Goal: Obtain resource: Obtain resource

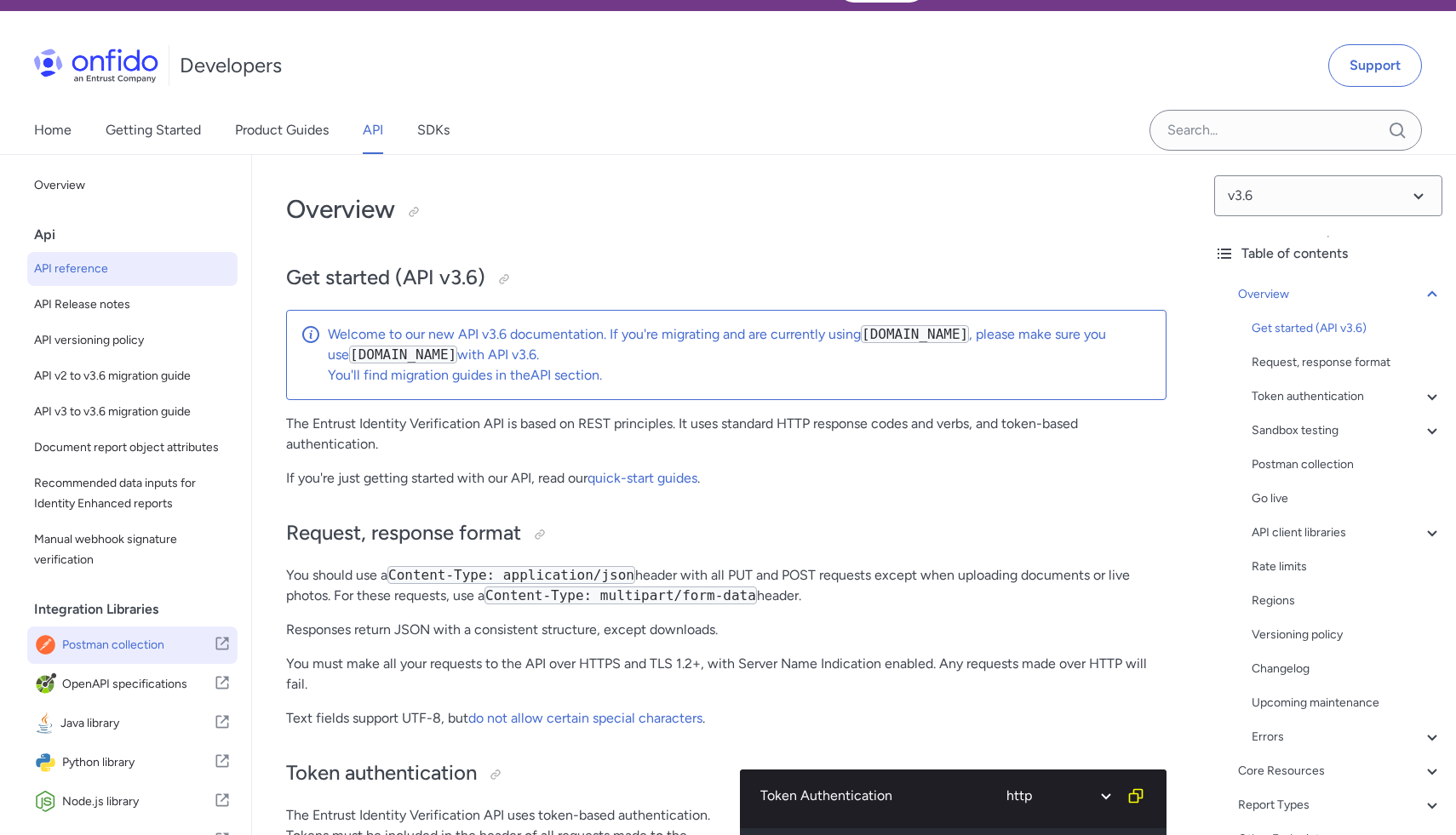
scroll to position [38, 0]
click at [129, 636] on span "Postman collection" at bounding box center [137, 645] width 151 height 24
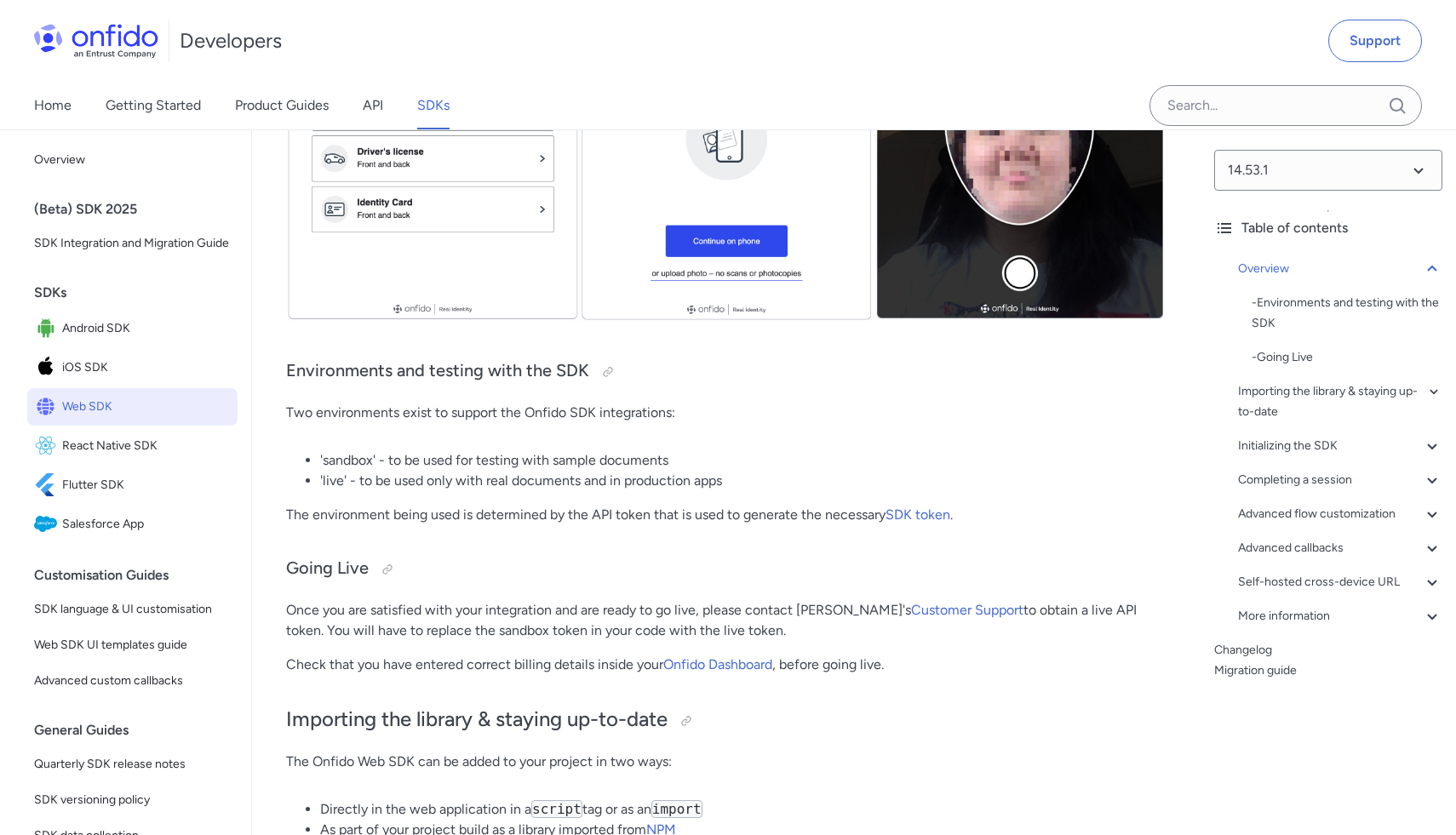
scroll to position [720, 0]
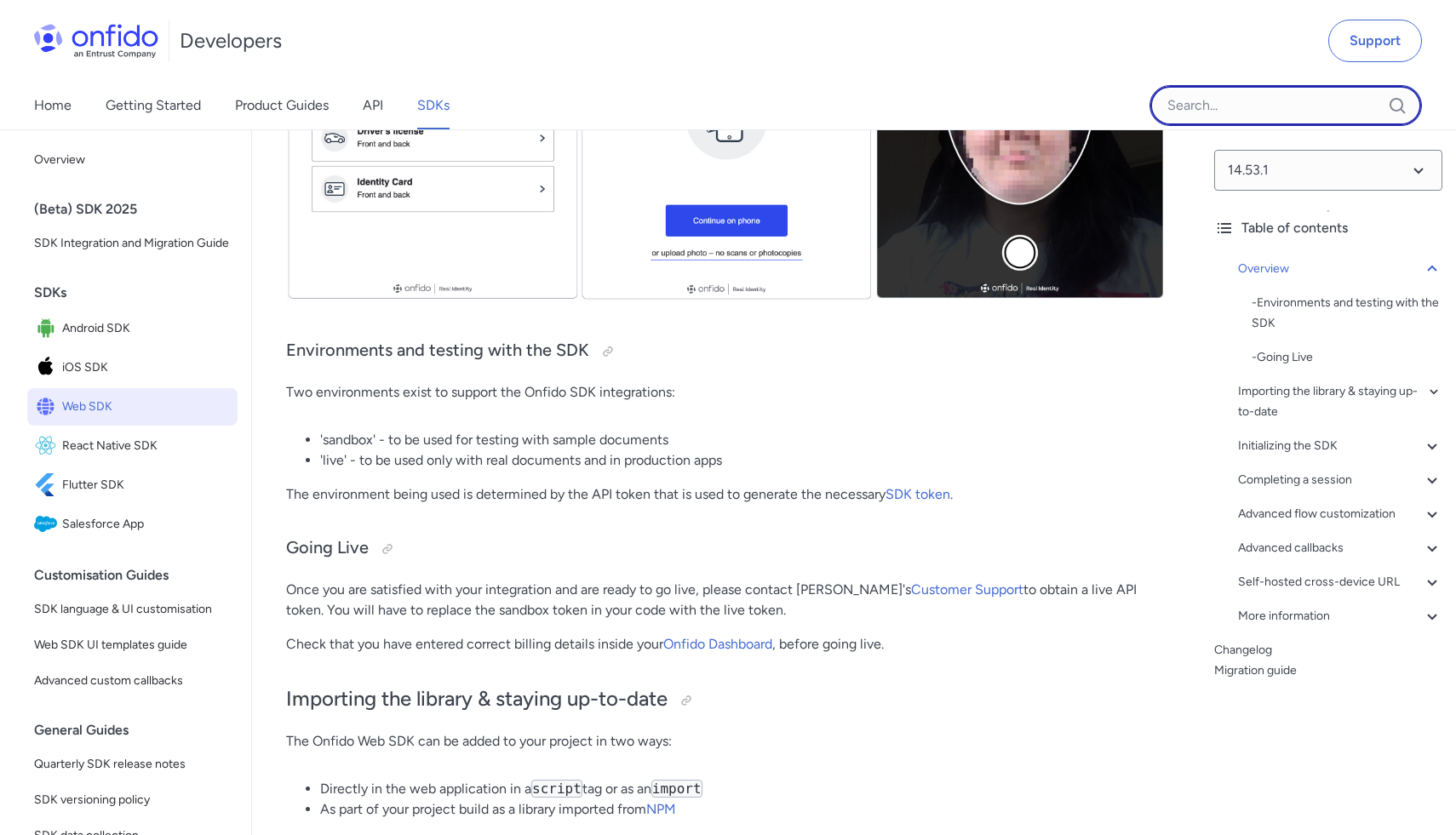
click at [1294, 114] on input "Onfido search input field" at bounding box center [1285, 106] width 272 height 41
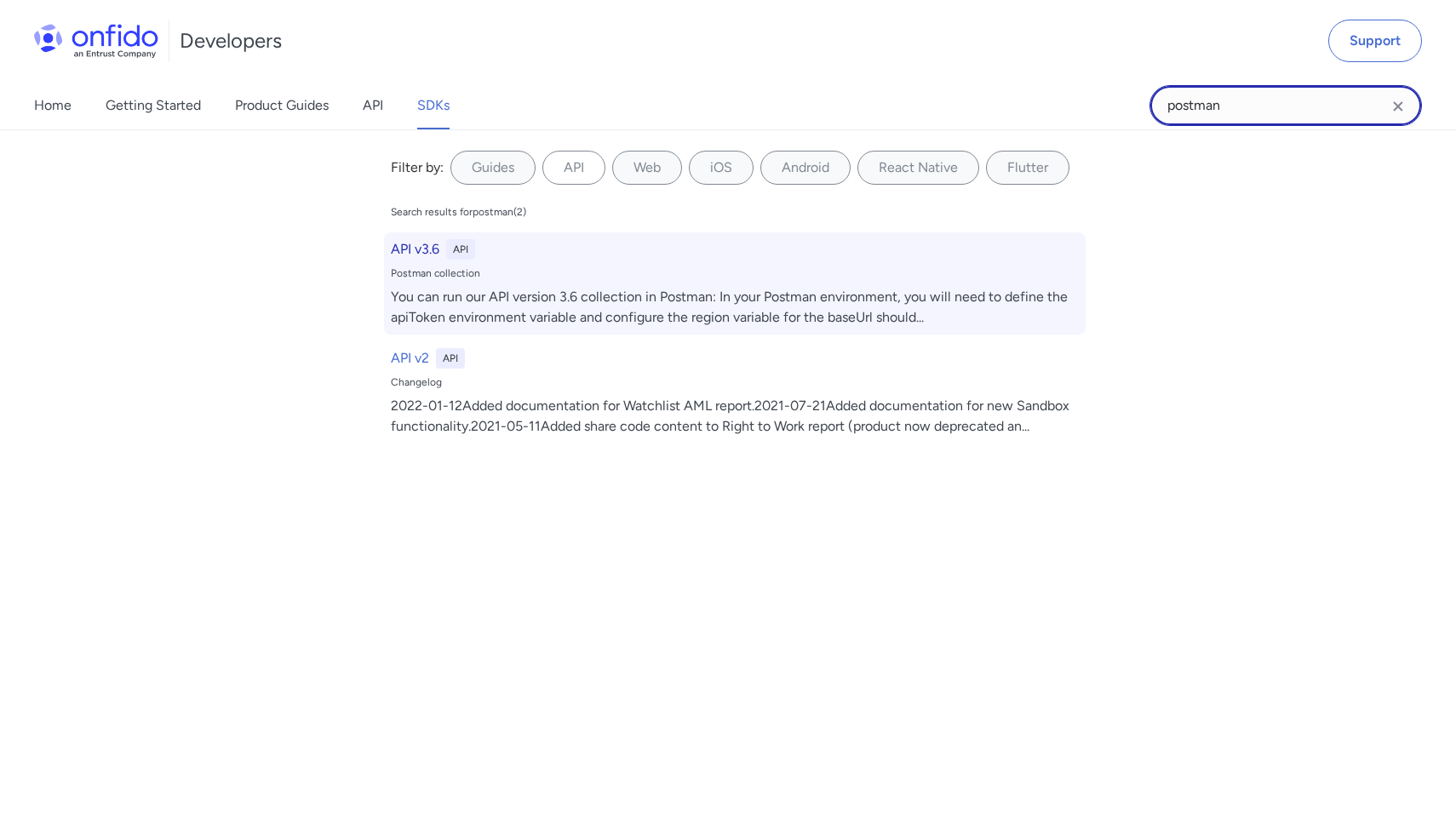
type input "postman"
click at [528, 296] on div "You can run our API version 3.6 collection in Postman: In your Postman environm…" at bounding box center [734, 307] width 688 height 41
select select "http"
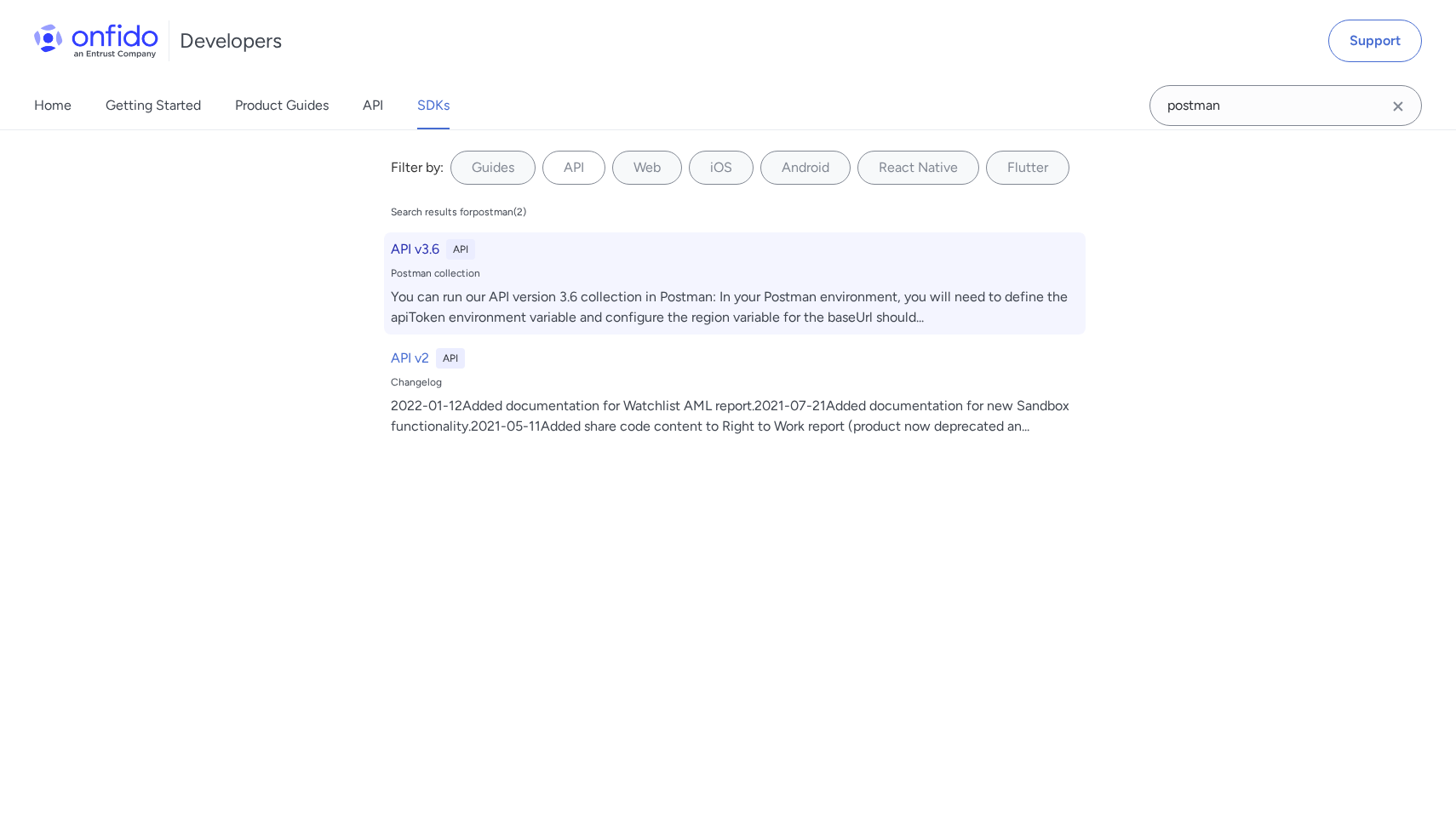
select select "http"
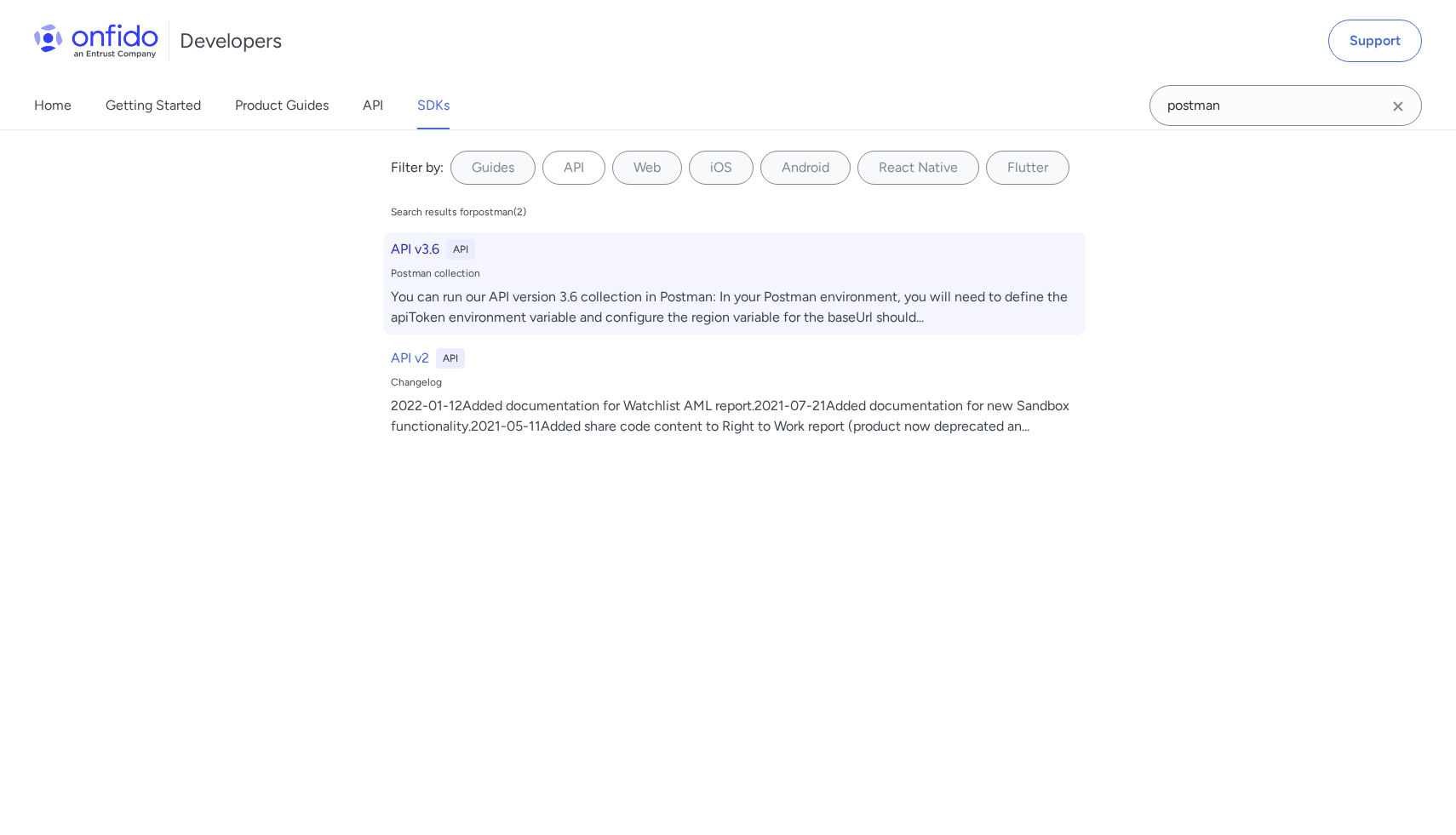
select select "http"
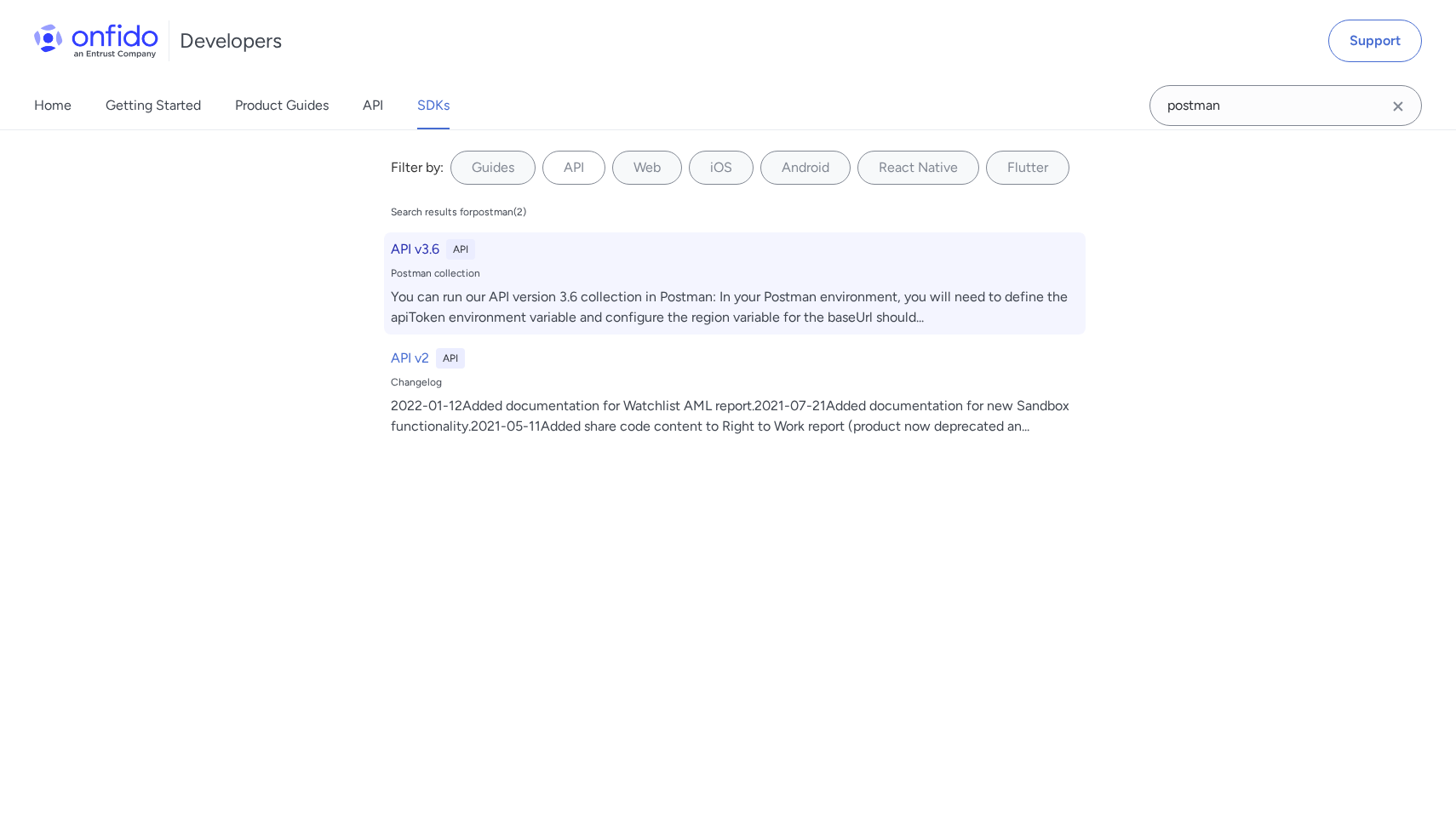
select select "http"
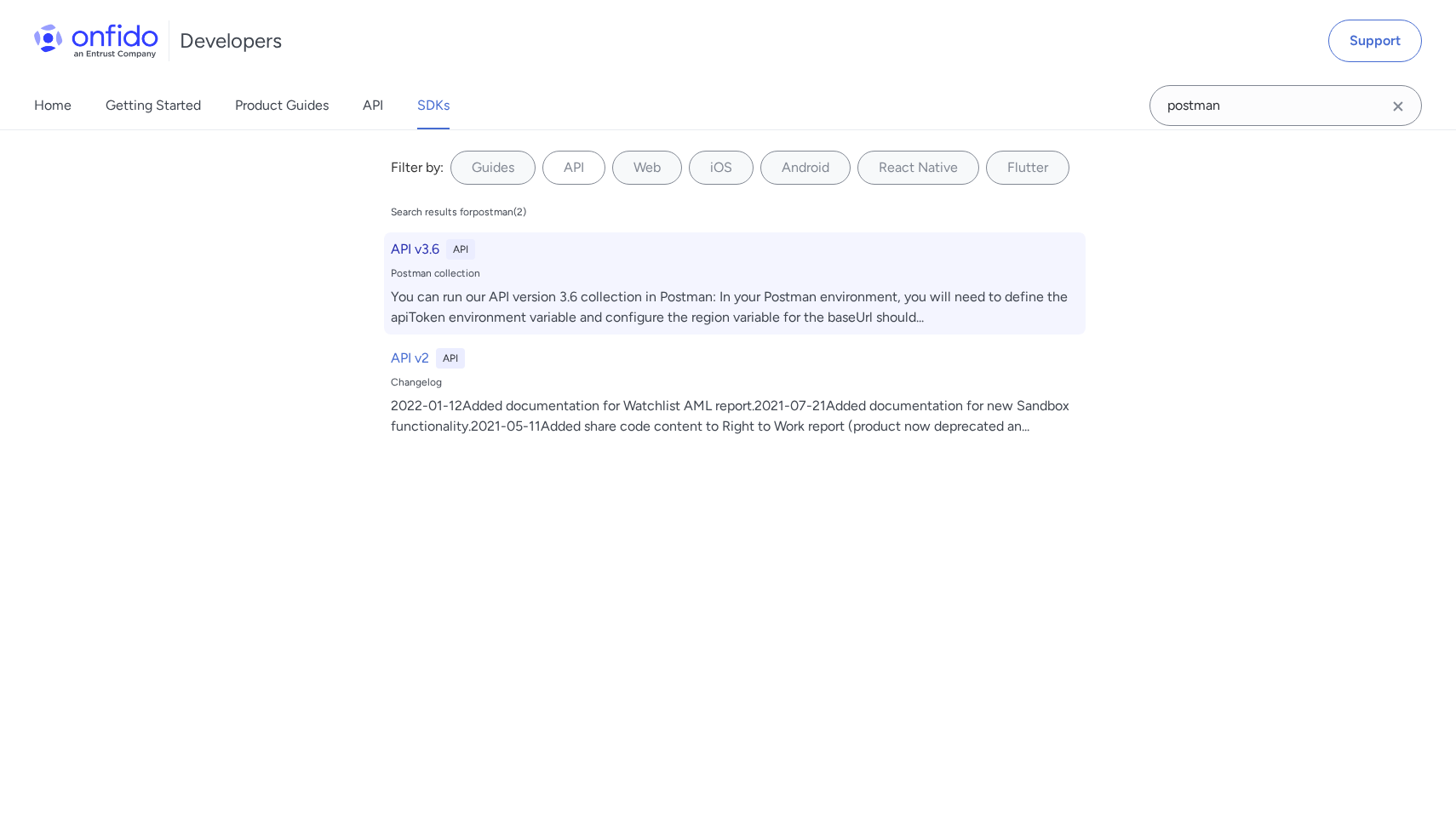
select select "http"
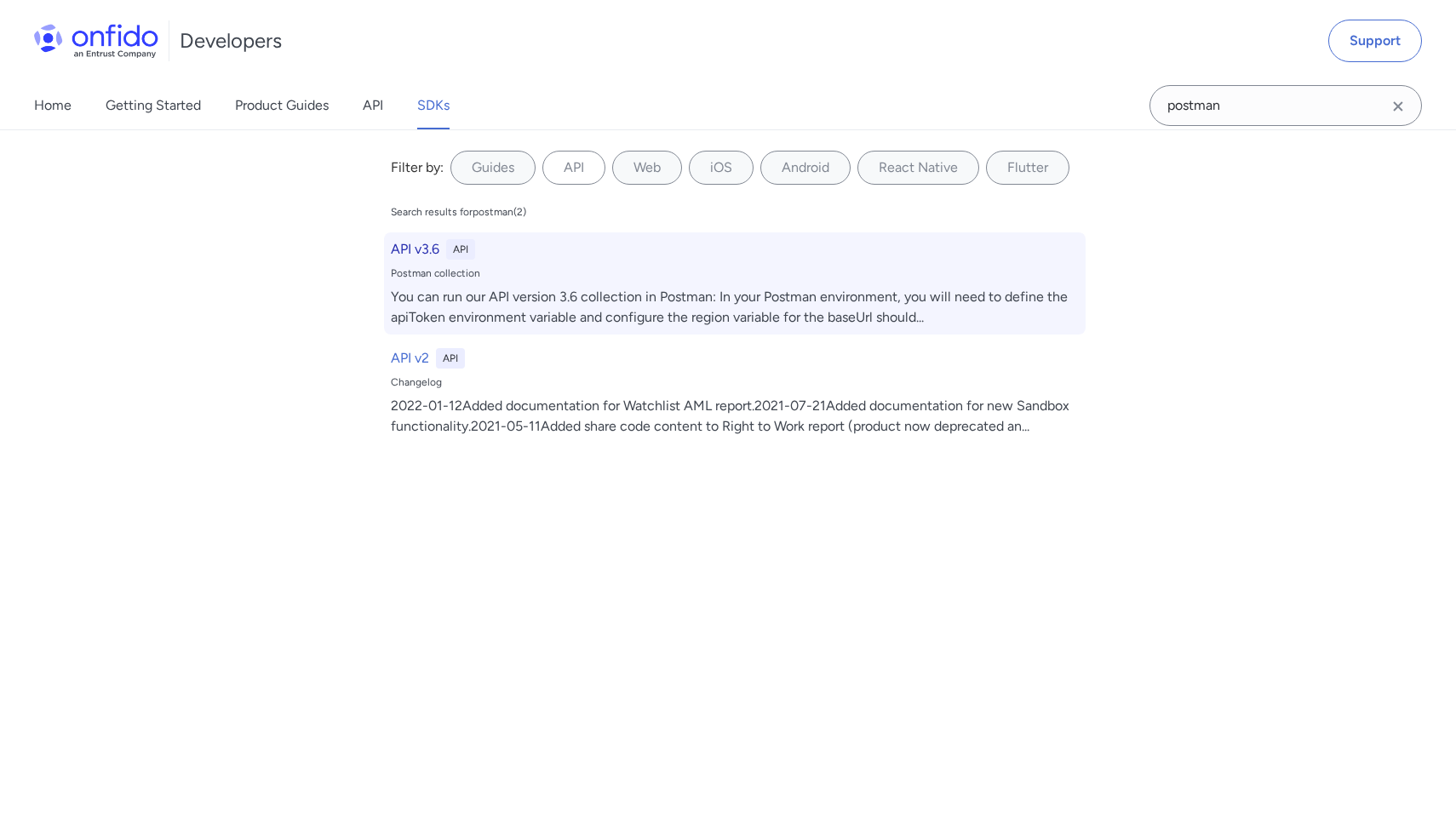
select select "http"
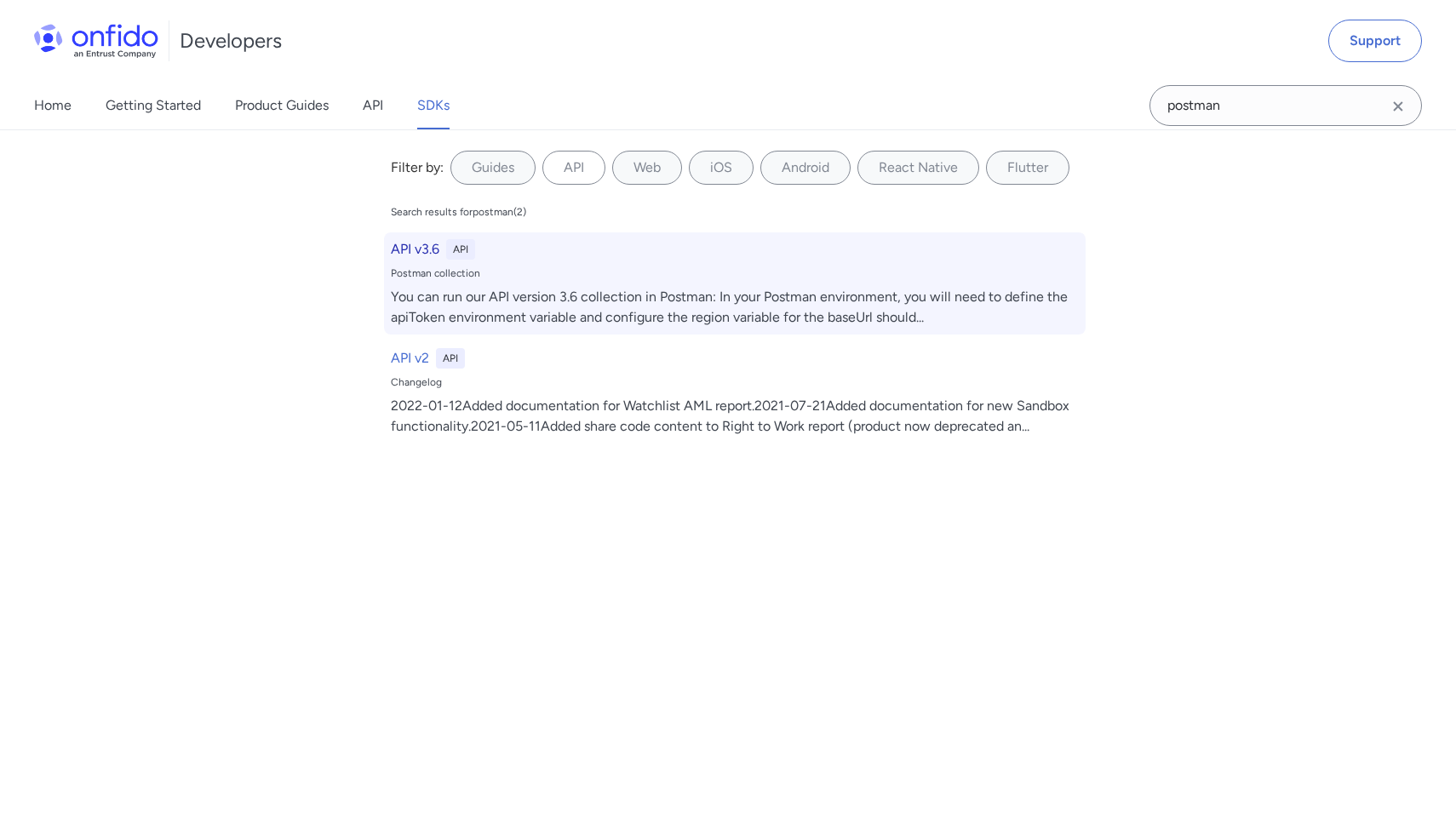
select select "http"
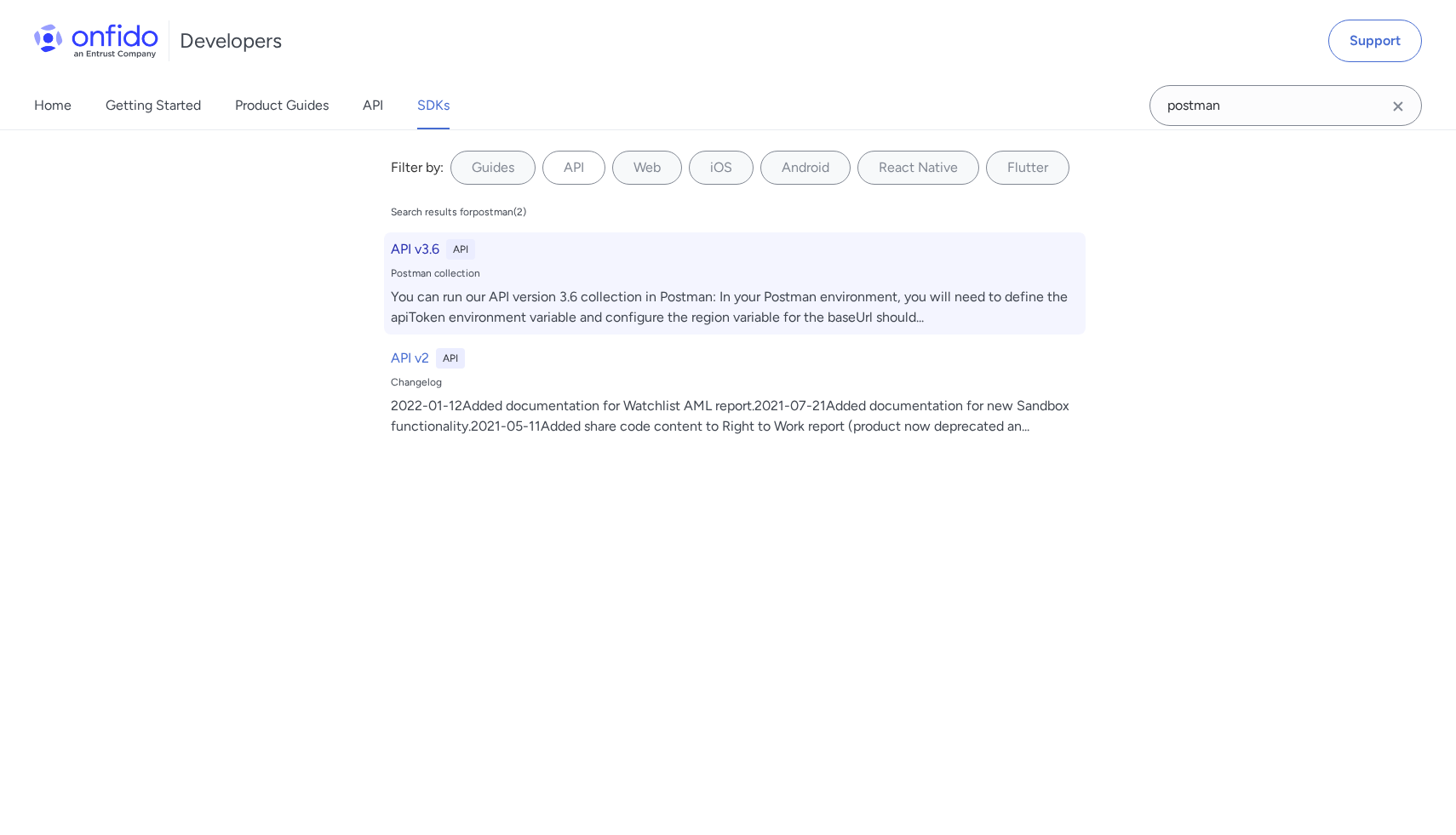
select select "http"
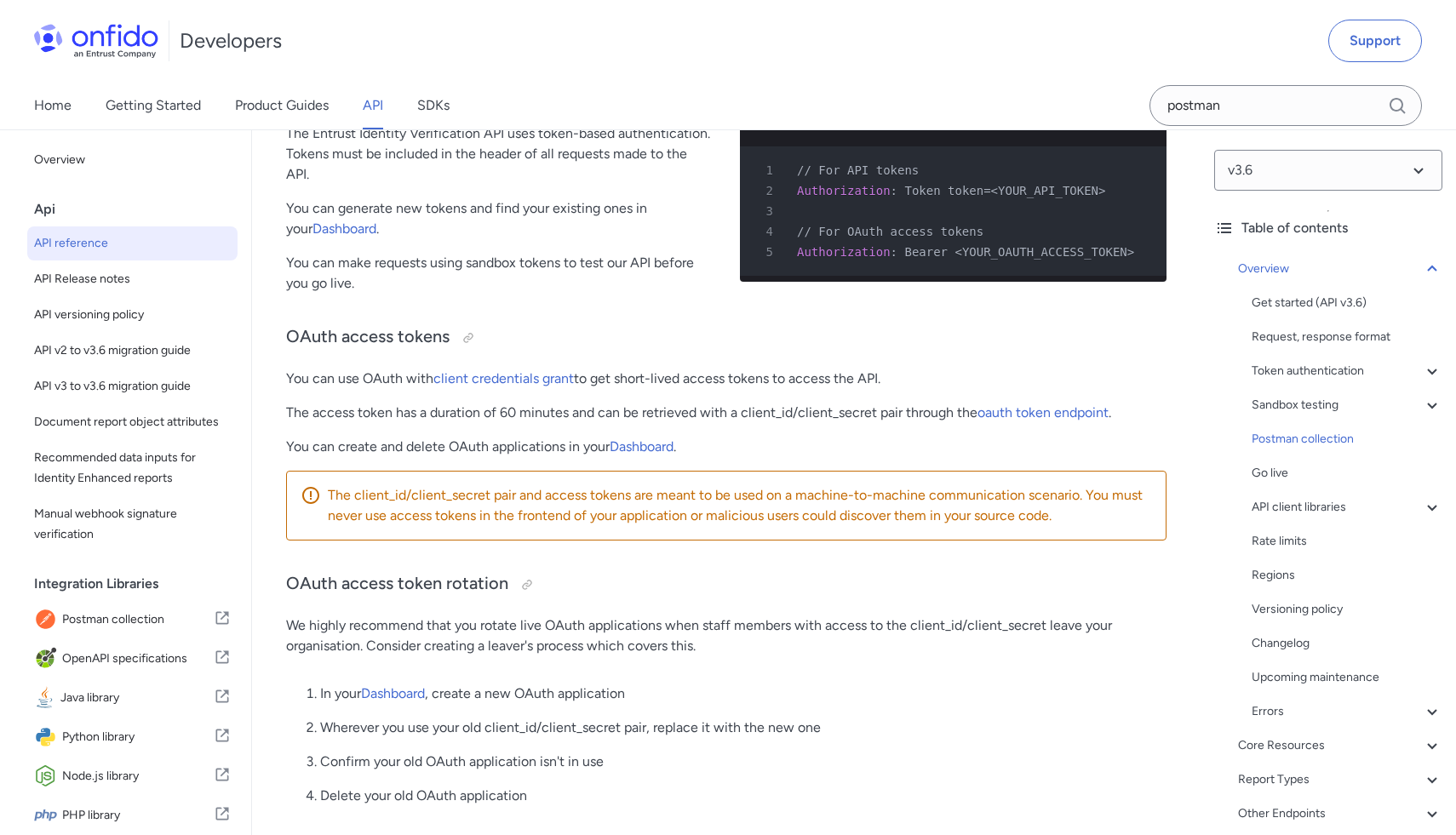
scroll to position [11524, 0]
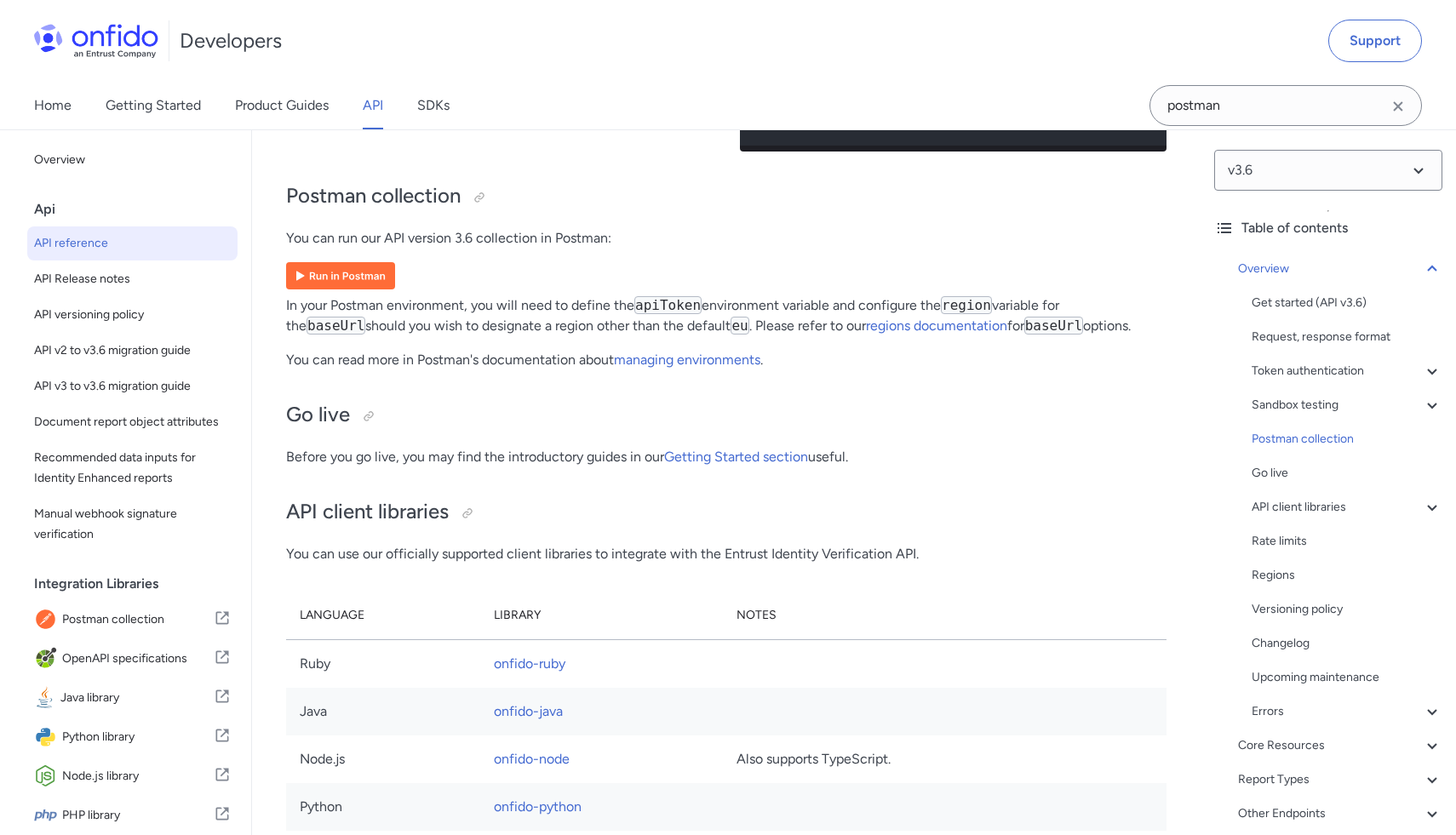
click at [361, 282] on img at bounding box center [340, 276] width 109 height 28
click at [220, 621] on icon at bounding box center [223, 617] width 17 height 20
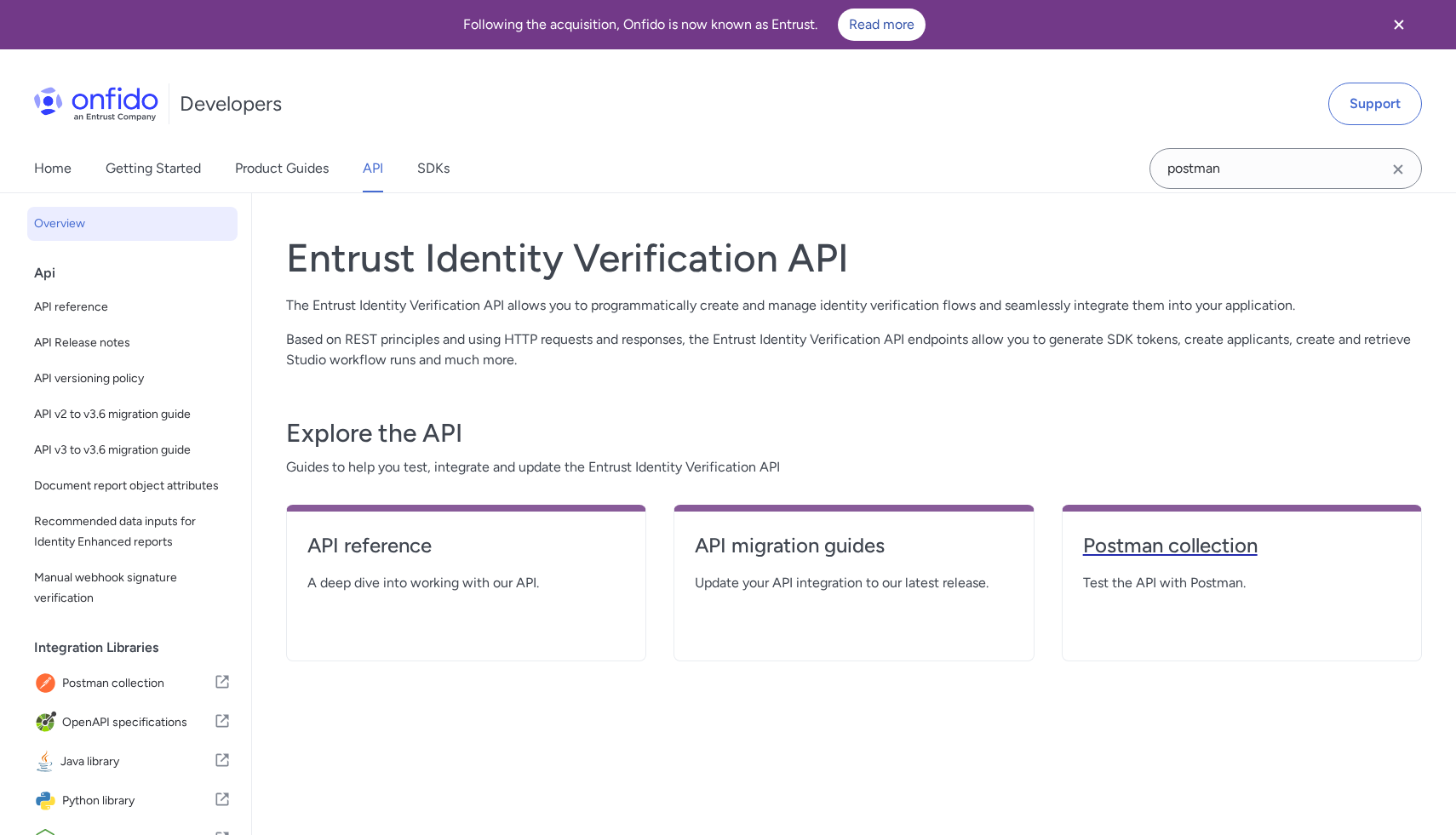
click at [845, 543] on h4 "Postman collection" at bounding box center [1242, 545] width 318 height 28
